Goal: Information Seeking & Learning: Learn about a topic

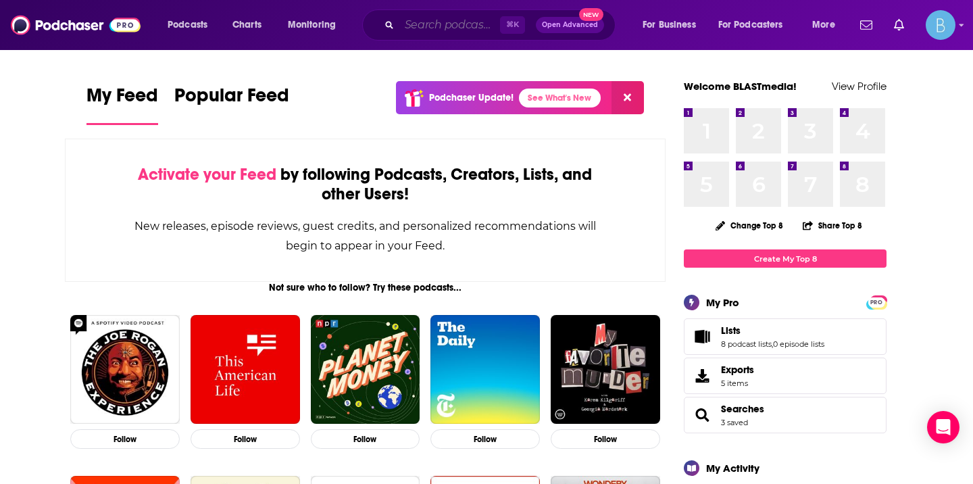
click at [440, 27] on input "Search podcasts, credits, & more..." at bounding box center [449, 25] width 101 height 22
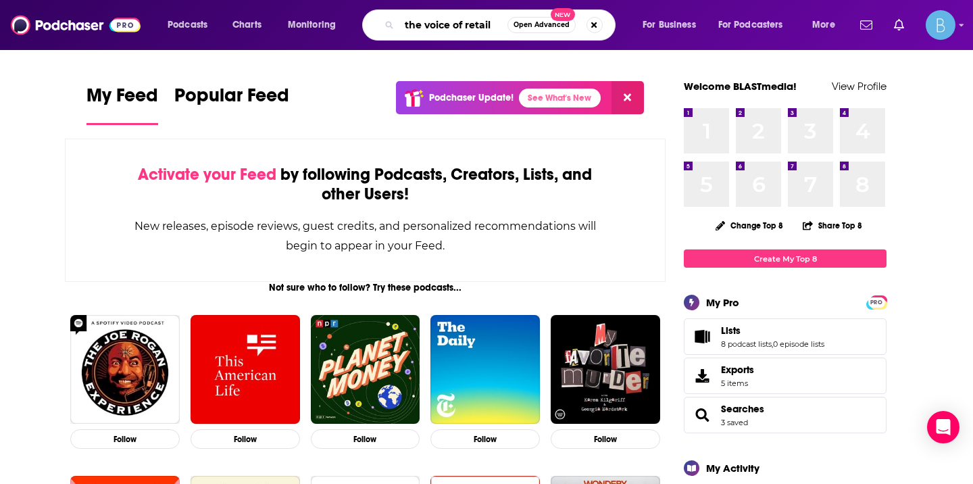
type input "the voice of retail"
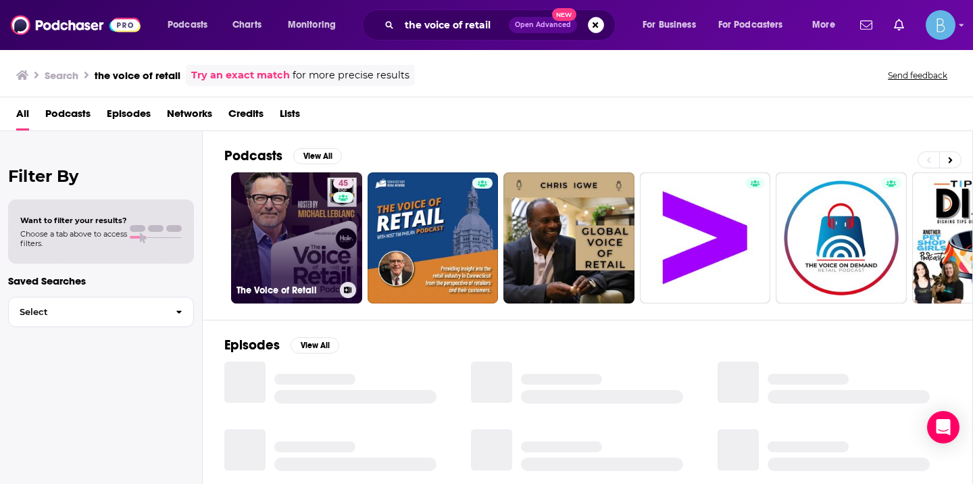
click at [286, 263] on link "45 The Voice of Retail" at bounding box center [296, 237] width 131 height 131
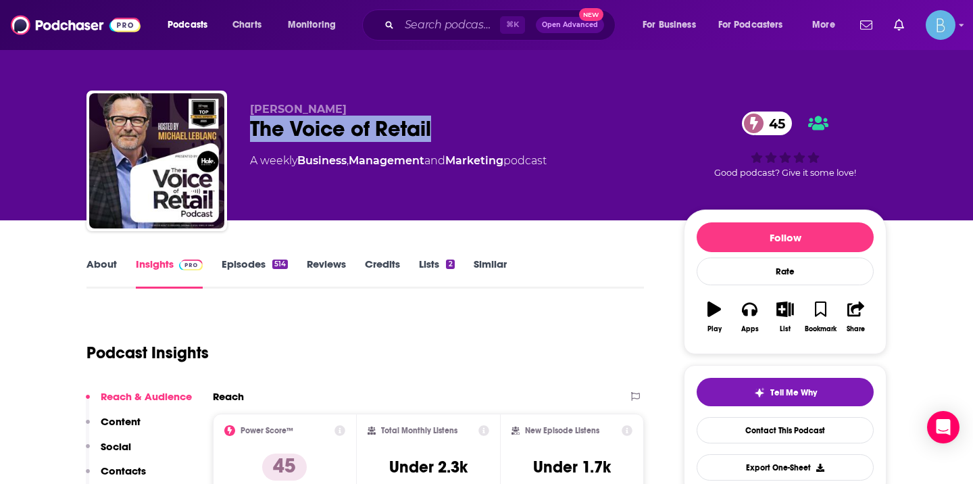
drag, startPoint x: 253, startPoint y: 130, endPoint x: 444, endPoint y: 130, distance: 191.1
click at [444, 130] on div "The Voice of Retail 45" at bounding box center [456, 128] width 412 height 26
copy h2 "The Voice of Retail"
